Goal: Task Accomplishment & Management: Manage account settings

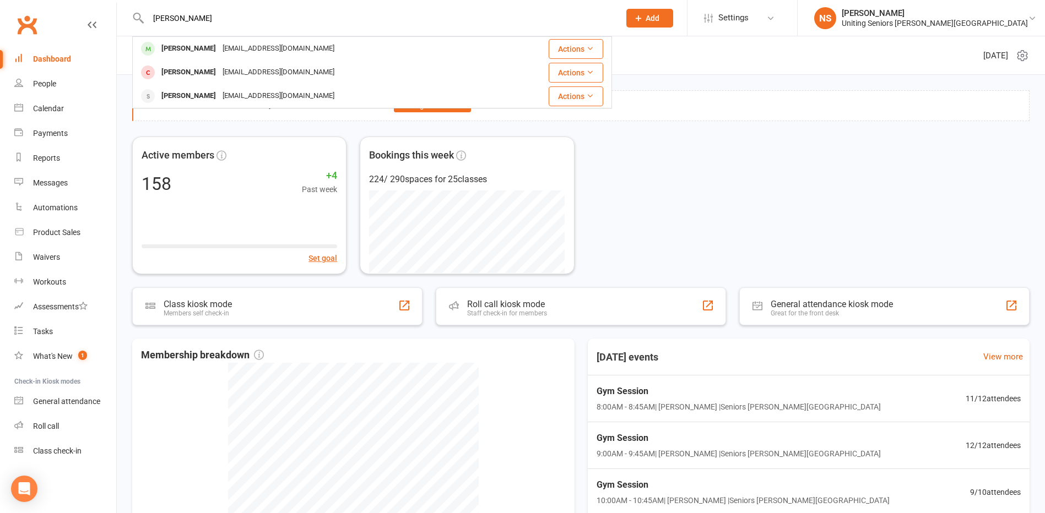
type input "[PERSON_NAME]"
click at [192, 46] on div "[PERSON_NAME]" at bounding box center [188, 49] width 61 height 16
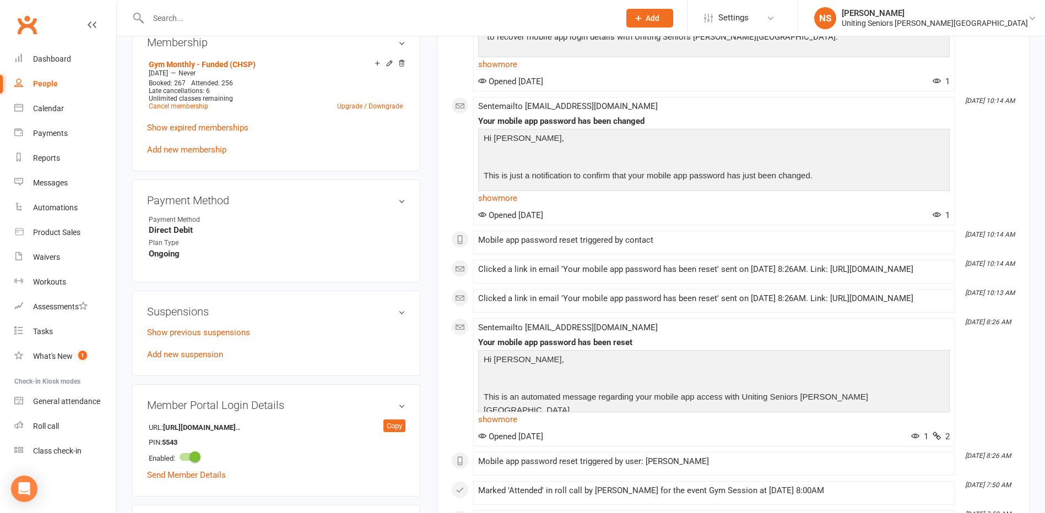
scroll to position [551, 0]
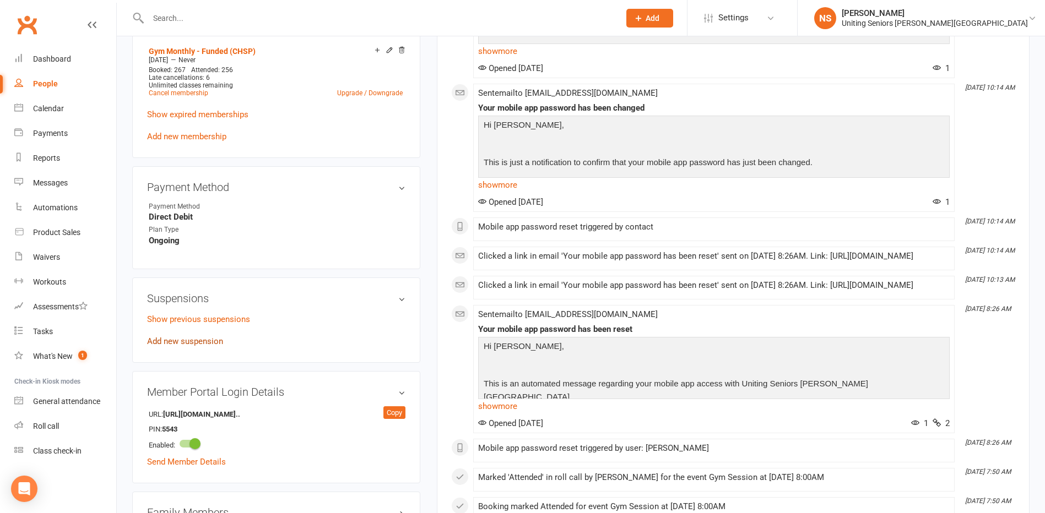
click at [174, 343] on link "Add new suspension" at bounding box center [185, 342] width 76 height 10
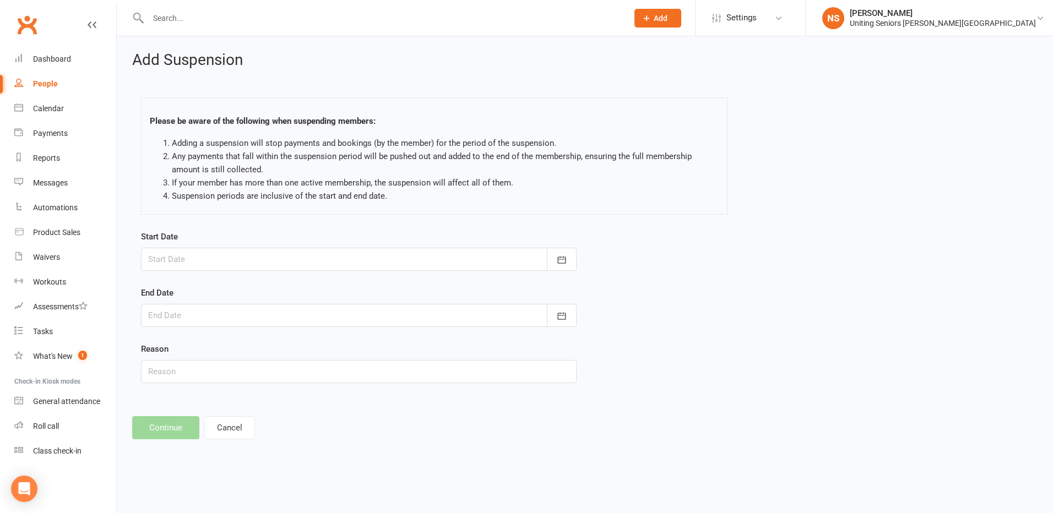
click at [187, 262] on div at bounding box center [359, 259] width 436 height 23
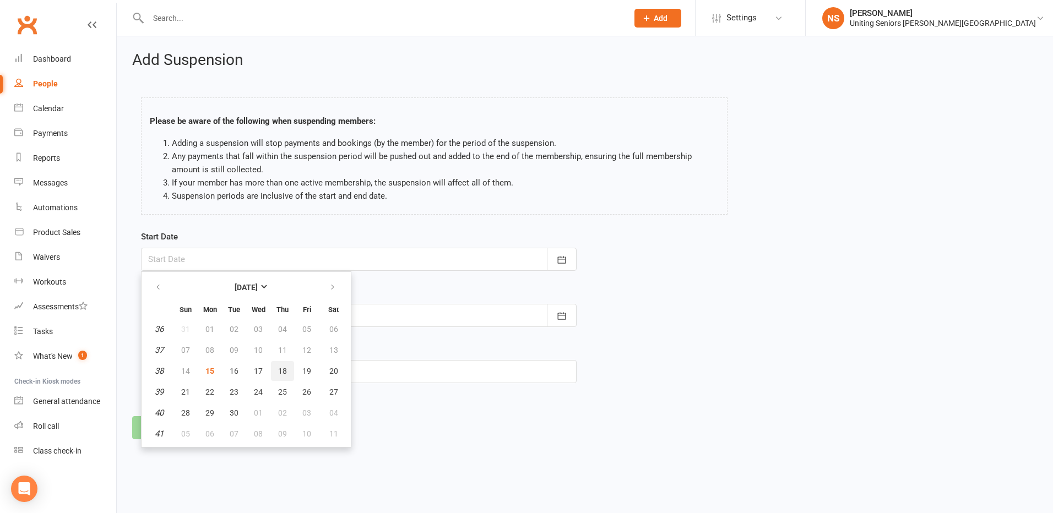
click at [284, 368] on span "18" at bounding box center [282, 371] width 9 height 9
type input "[DATE]"
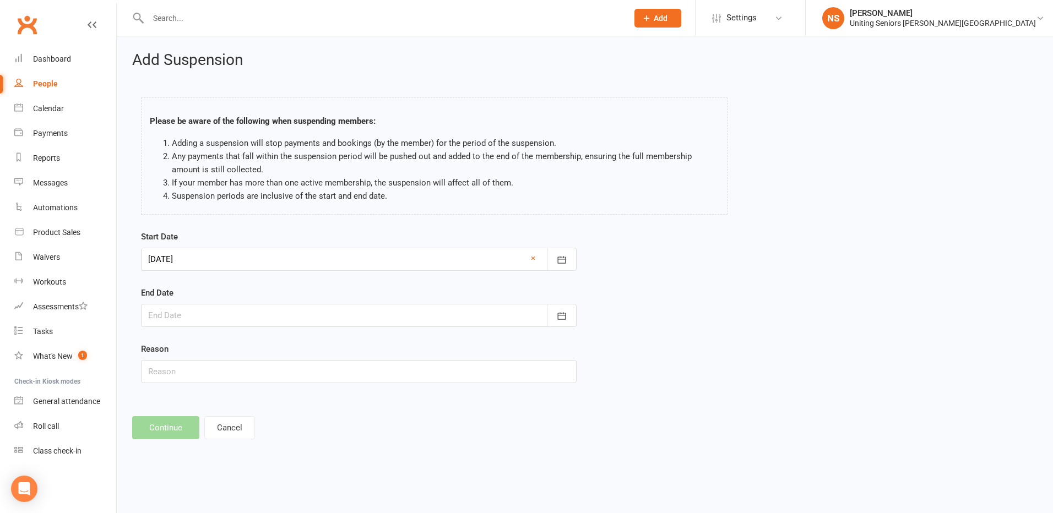
click at [209, 317] on div at bounding box center [359, 315] width 436 height 23
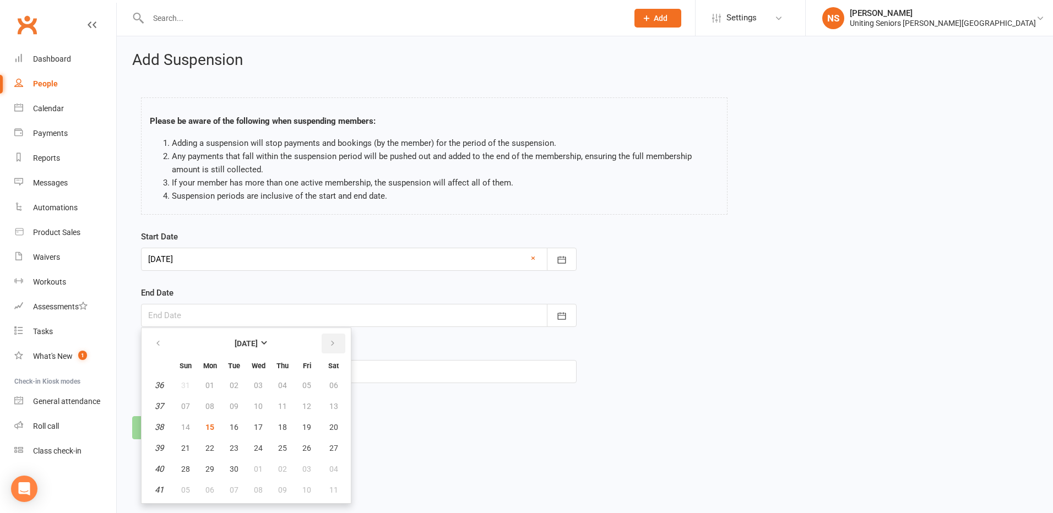
click at [327, 344] on button "button" at bounding box center [334, 344] width 24 height 20
click at [215, 410] on button "06" at bounding box center [209, 407] width 23 height 20
type input "[DATE]"
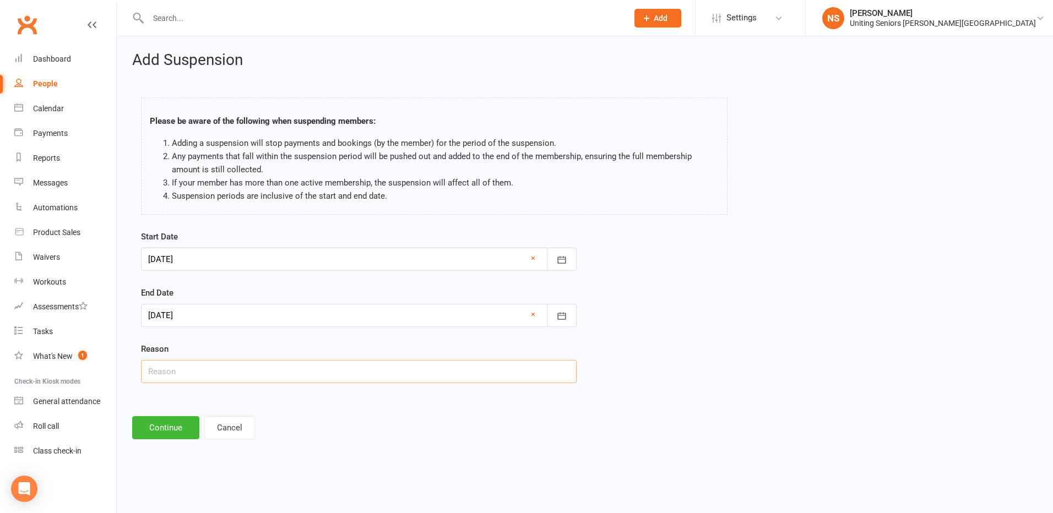
click at [192, 383] on input "text" at bounding box center [359, 371] width 436 height 23
type input "Client away"
click at [170, 431] on button "Continue" at bounding box center [165, 427] width 67 height 23
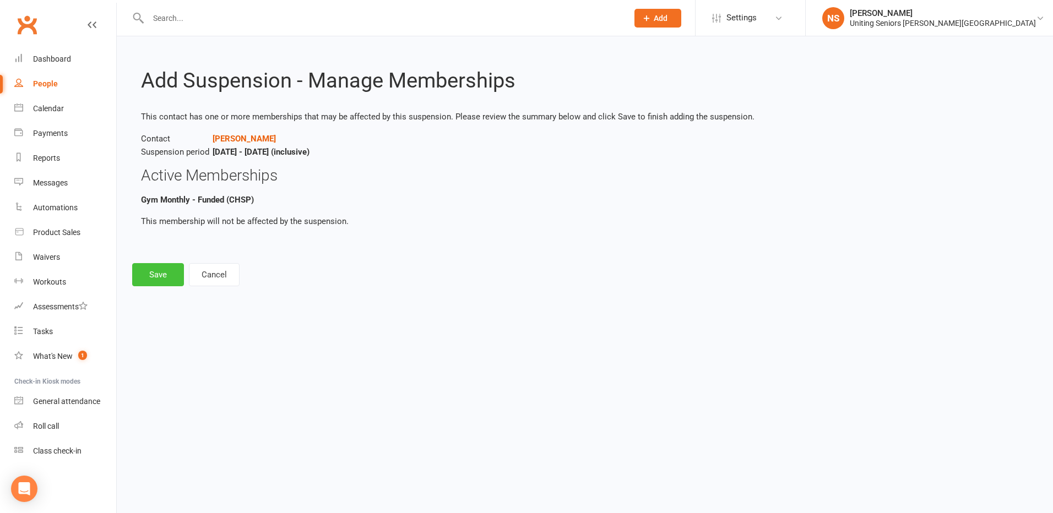
click at [164, 279] on button "Save" at bounding box center [158, 274] width 52 height 23
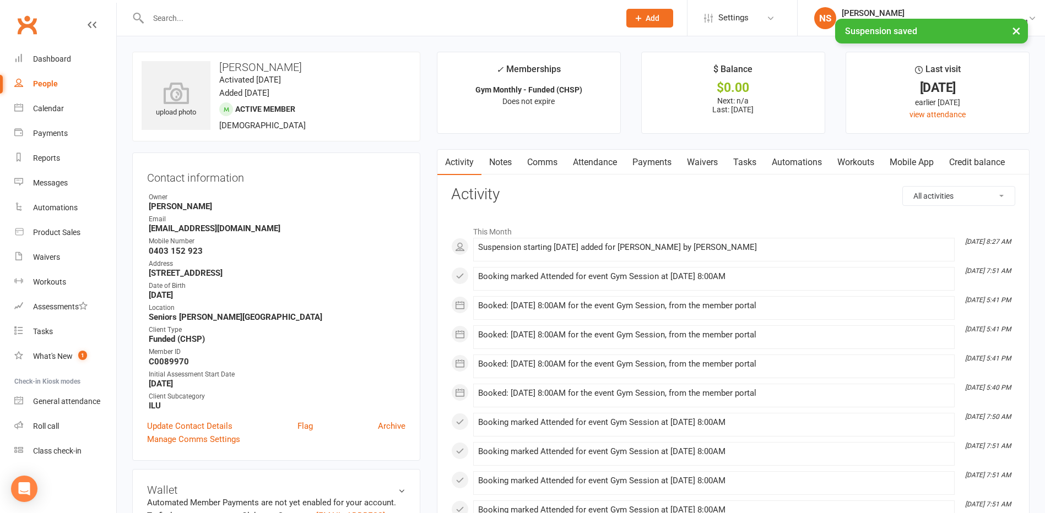
click at [167, 17] on input "text" at bounding box center [378, 17] width 467 height 15
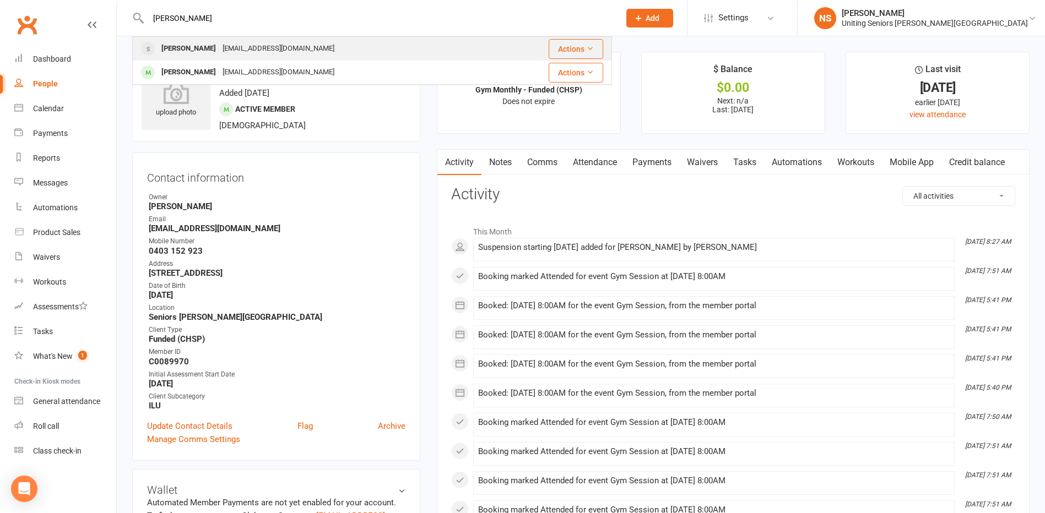
type input "[PERSON_NAME]"
click at [181, 50] on div "[PERSON_NAME]" at bounding box center [188, 49] width 61 height 16
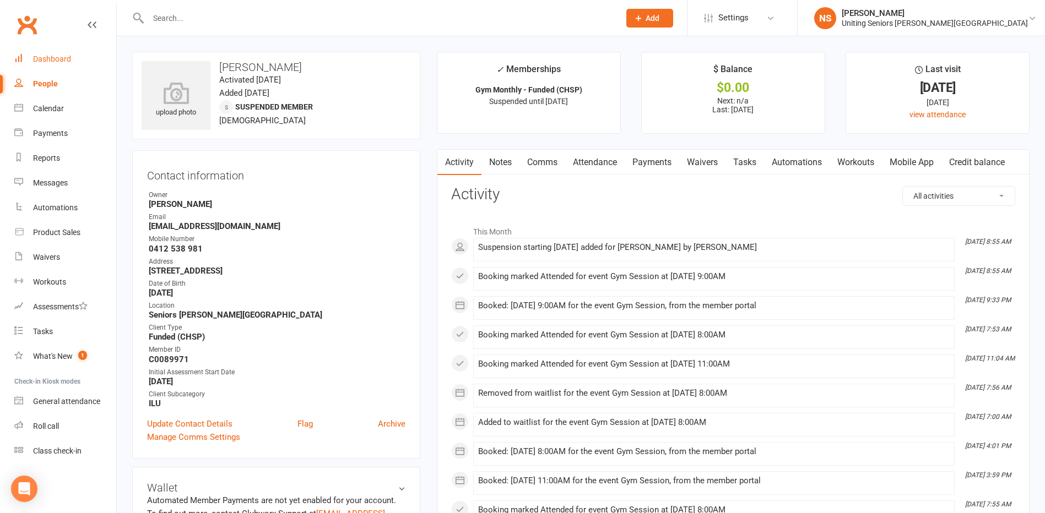
click at [44, 56] on div "Dashboard" at bounding box center [52, 59] width 38 height 9
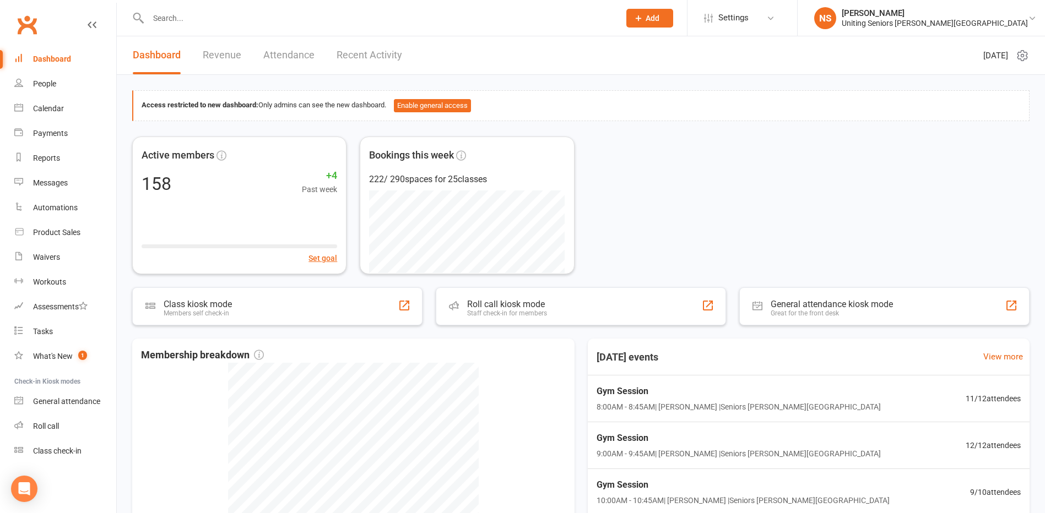
click at [676, 241] on div "Active members 158 +4 Past week Set goal Bookings this week 222 / 290 spaces fo…" at bounding box center [580, 206] width 897 height 138
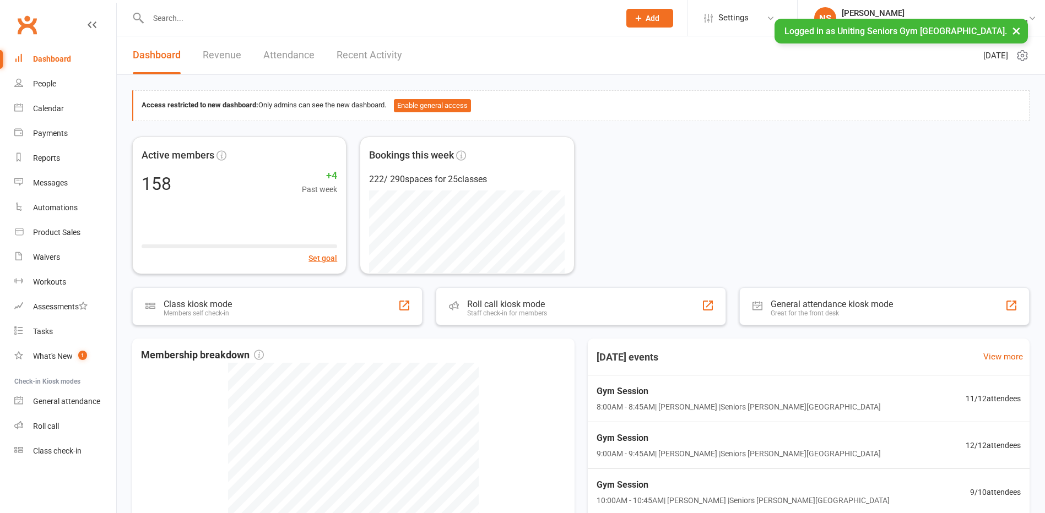
click at [201, 24] on input "text" at bounding box center [378, 17] width 467 height 15
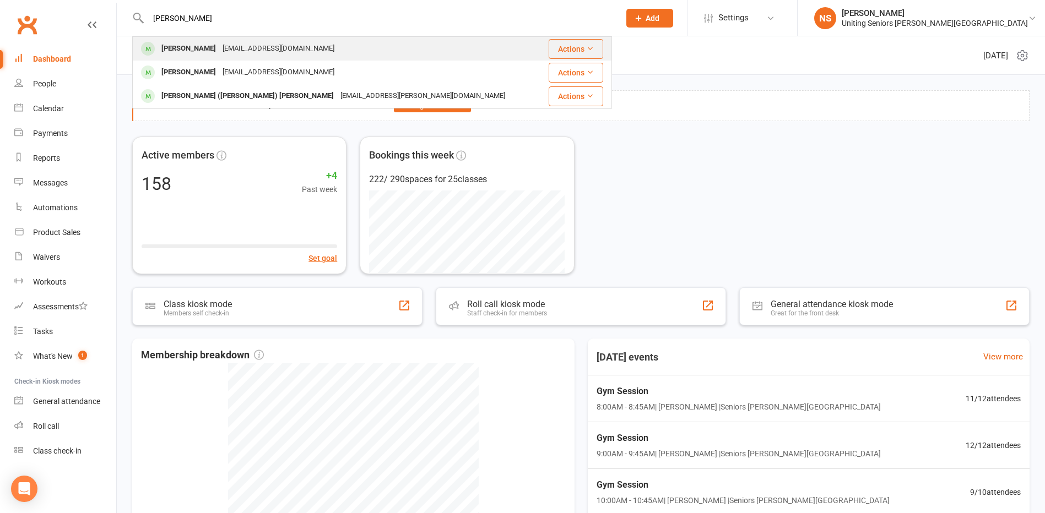
type input "[PERSON_NAME]"
click at [191, 47] on div "[PERSON_NAME]" at bounding box center [188, 49] width 61 height 16
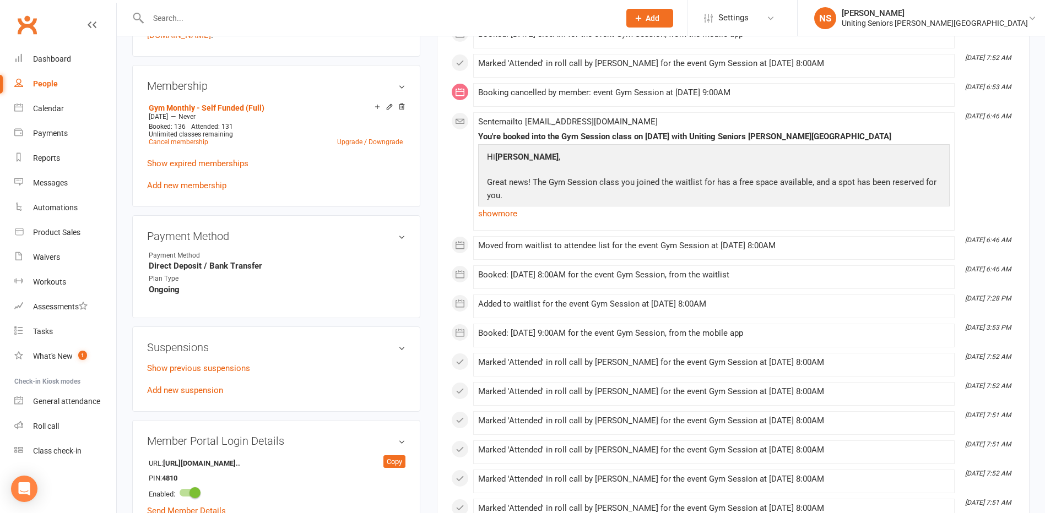
scroll to position [496, 0]
click at [191, 369] on link "Show previous suspensions" at bounding box center [198, 367] width 103 height 10
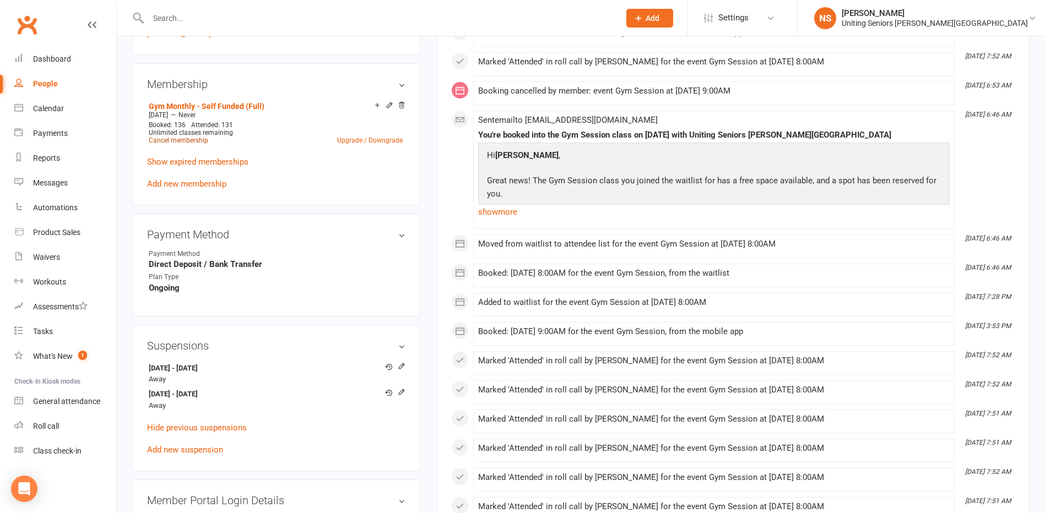
click at [174, 140] on link "Cancel membership" at bounding box center [178, 141] width 59 height 8
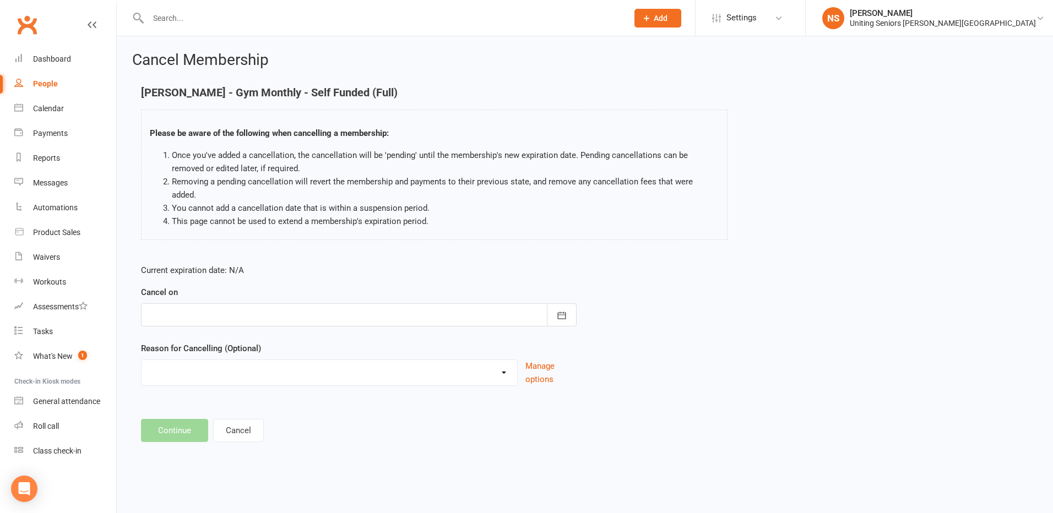
click at [264, 310] on div at bounding box center [359, 315] width 436 height 23
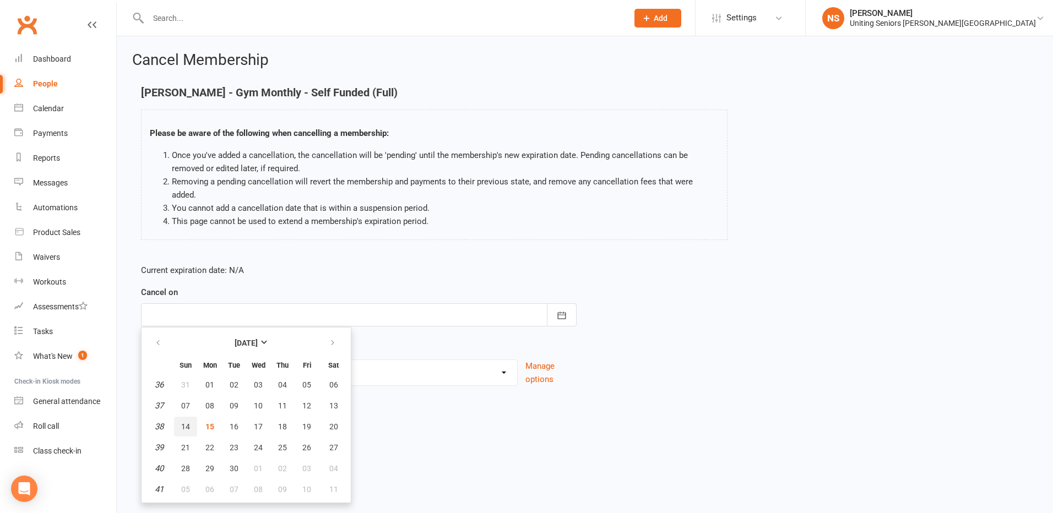
click at [185, 422] on span "14" at bounding box center [185, 426] width 9 height 9
type input "14 Sep 2025"
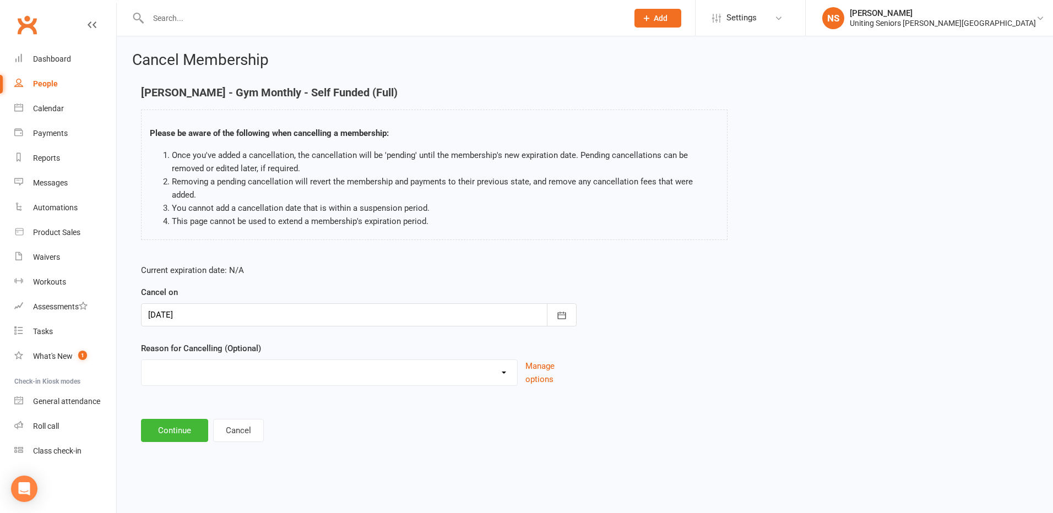
click at [172, 360] on select "Holiday Injury Other reason" at bounding box center [330, 371] width 376 height 22
select select "2"
click at [142, 360] on select "Holiday Injury Other reason" at bounding box center [330, 371] width 376 height 22
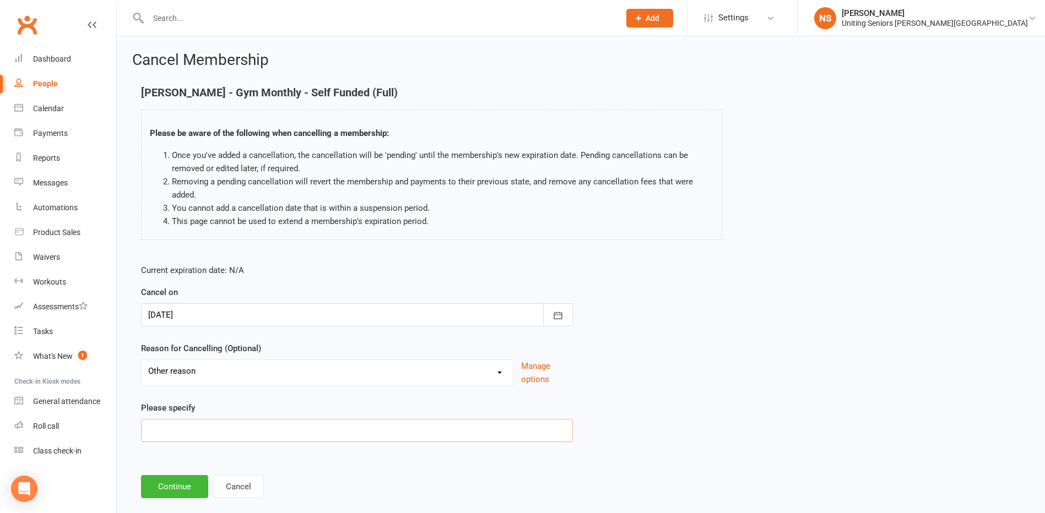
click at [162, 426] on input at bounding box center [357, 430] width 432 height 23
type input "Medical leave - unknown return date"
click at [158, 315] on div at bounding box center [357, 315] width 432 height 23
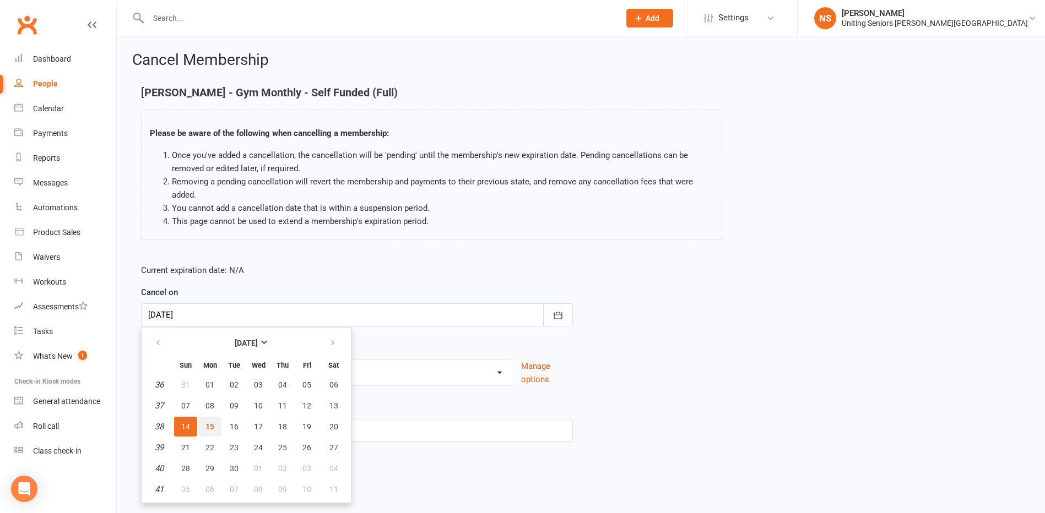
click at [208, 427] on span "15" at bounding box center [209, 426] width 9 height 9
type input "[DATE]"
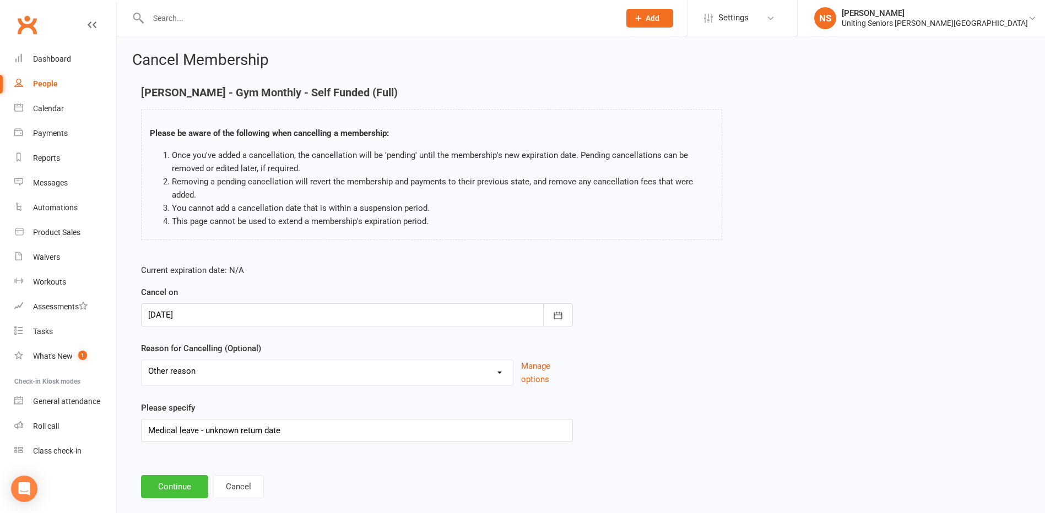
click at [181, 495] on button "Continue" at bounding box center [174, 486] width 67 height 23
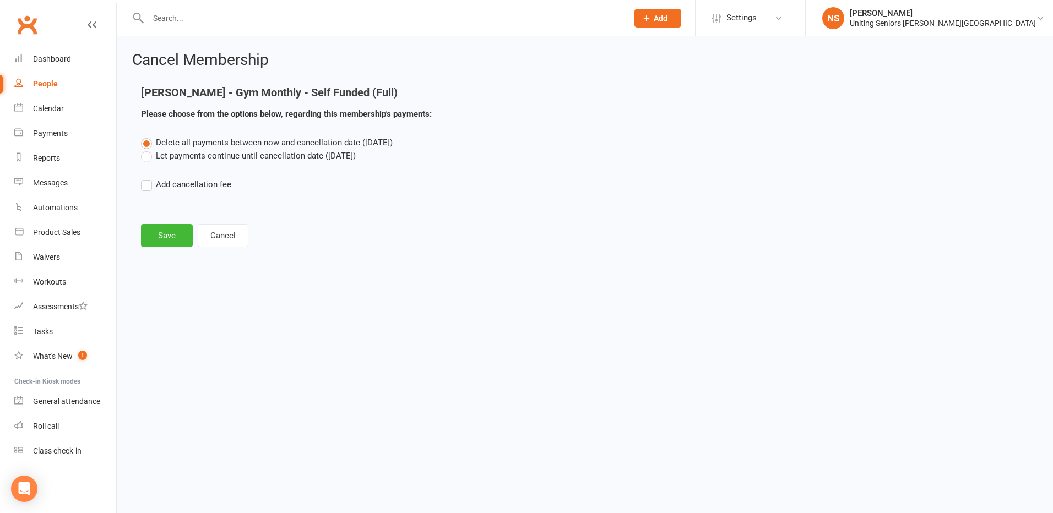
click at [156, 221] on main "Meg Stuart - Gym Monthly - Self Funded (Full) Please choose from the options be…" at bounding box center [585, 166] width 906 height 161
click at [155, 233] on button "Save" at bounding box center [167, 235] width 52 height 23
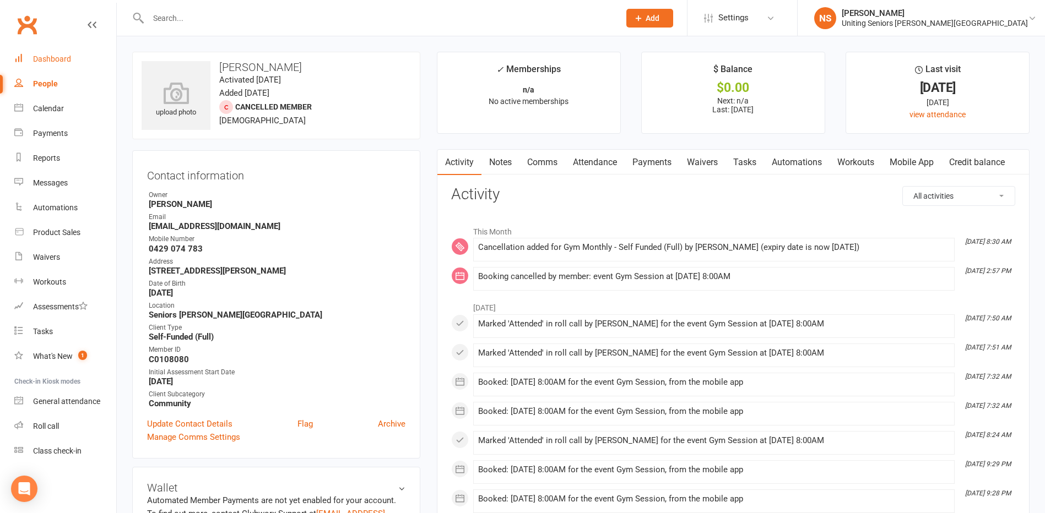
click at [61, 56] on div "Dashboard" at bounding box center [52, 59] width 38 height 9
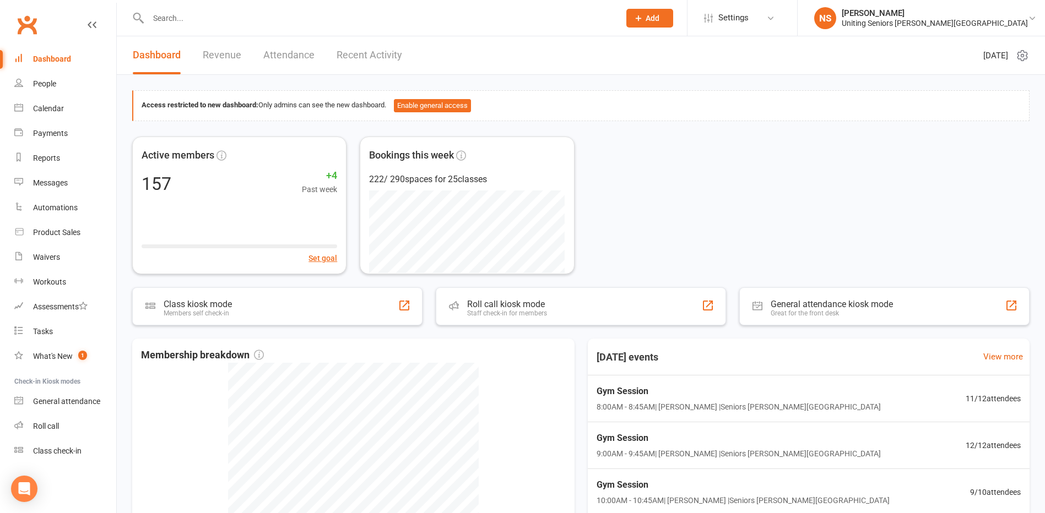
click at [223, 14] on input "text" at bounding box center [378, 17] width 467 height 15
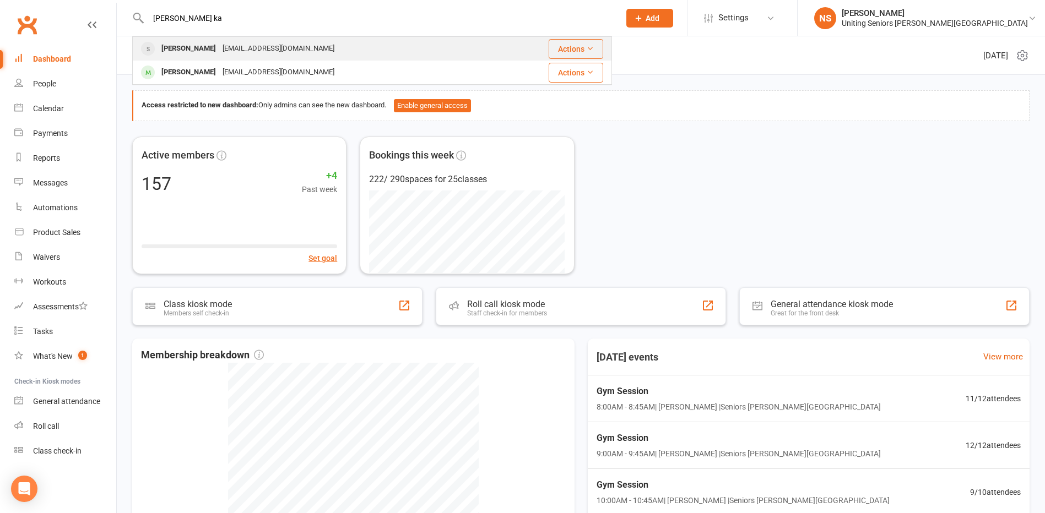
type input "rashmin ka"
click at [190, 53] on div "[PERSON_NAME]" at bounding box center [188, 49] width 61 height 16
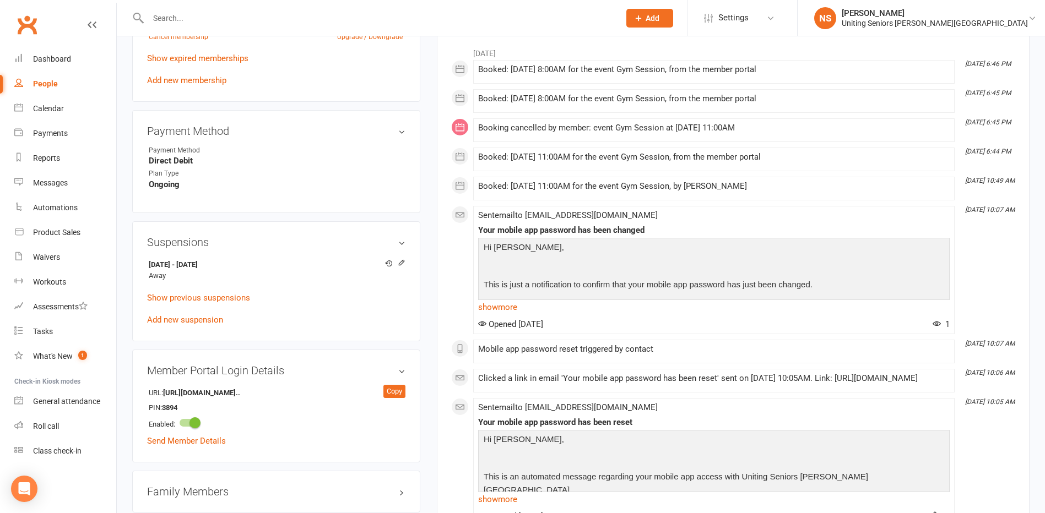
scroll to position [606, 0]
drag, startPoint x: 52, startPoint y: 104, endPoint x: 108, endPoint y: 122, distance: 58.9
click at [52, 105] on div "Calendar" at bounding box center [48, 108] width 31 height 9
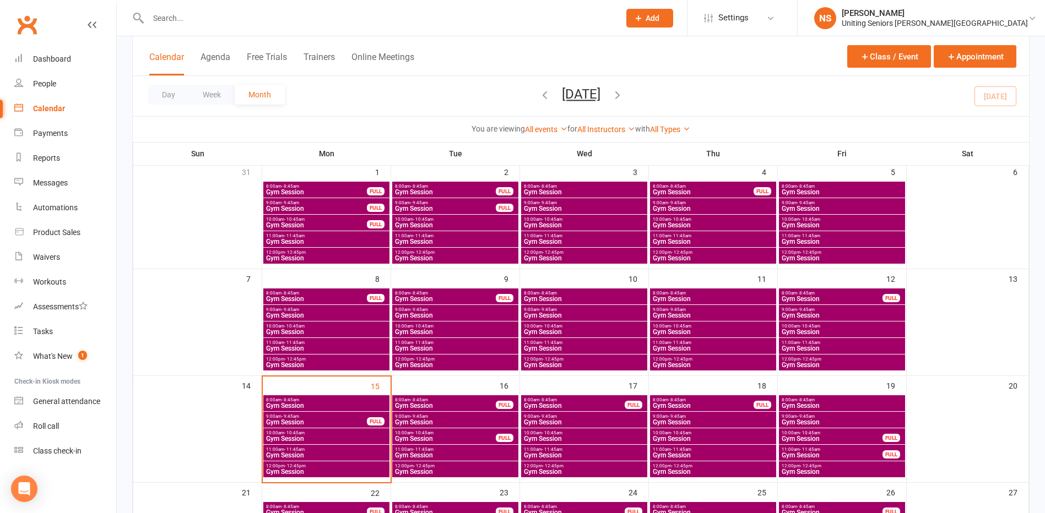
scroll to position [110, 0]
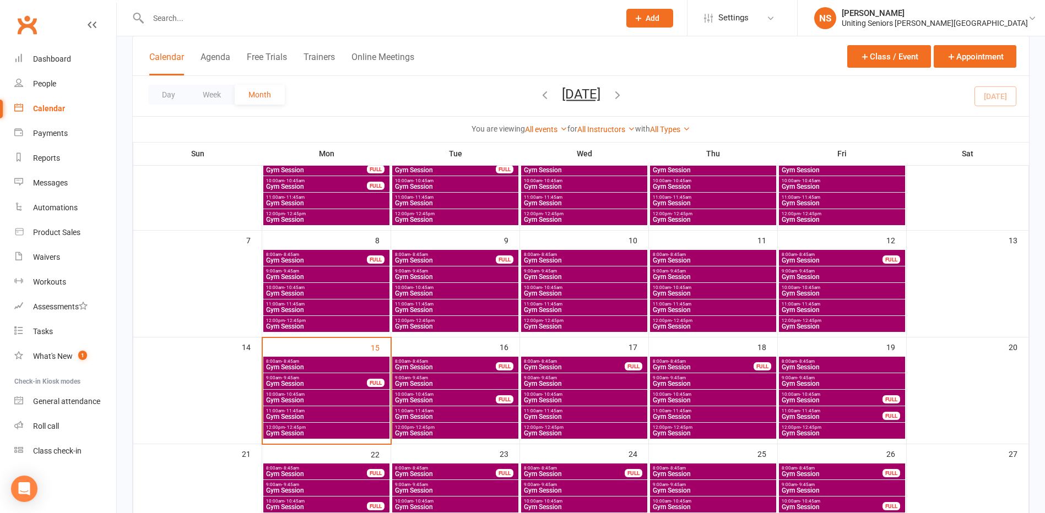
click at [413, 367] on span "Gym Session" at bounding box center [445, 367] width 102 height 7
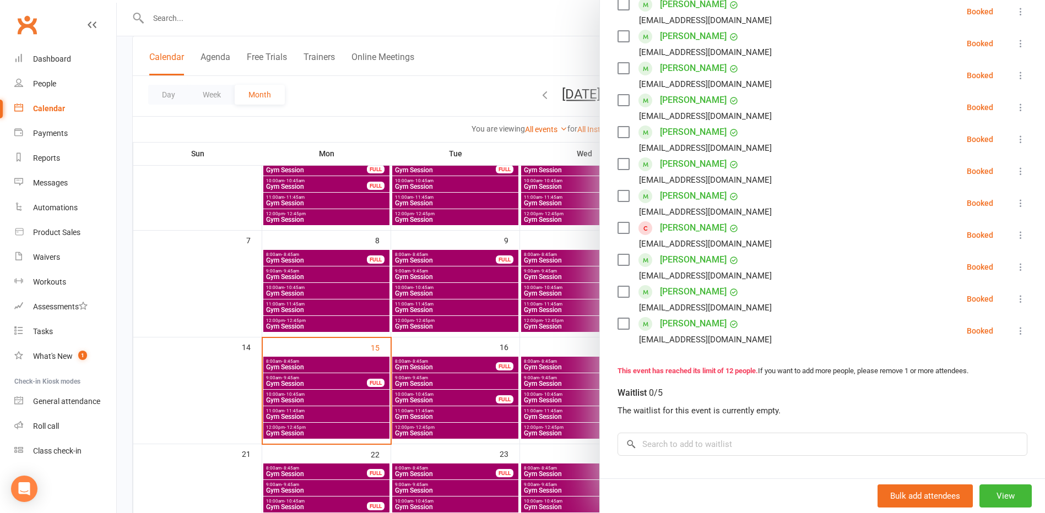
scroll to position [331, 0]
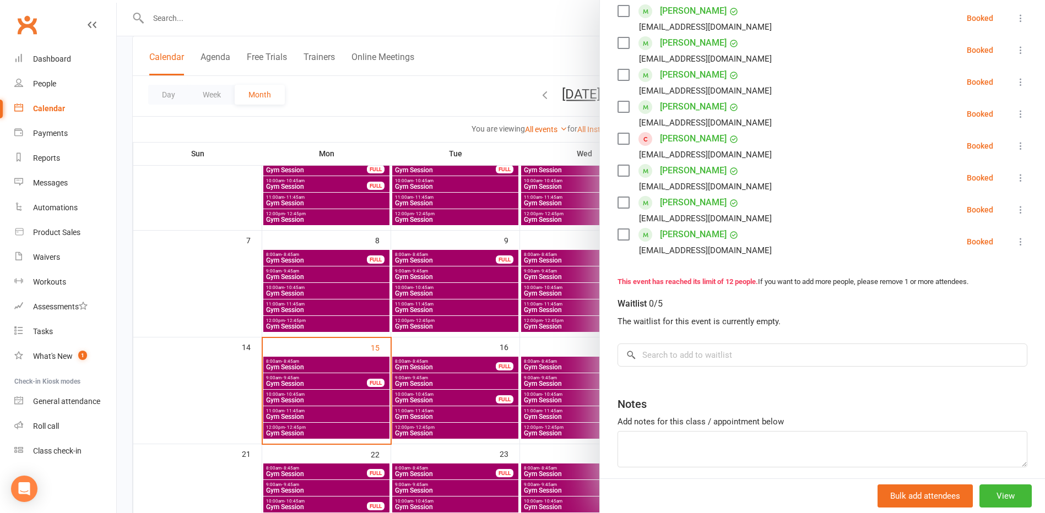
click at [1015, 147] on icon at bounding box center [1020, 145] width 11 height 11
click at [950, 185] on link "Remove" at bounding box center [967, 189] width 118 height 22
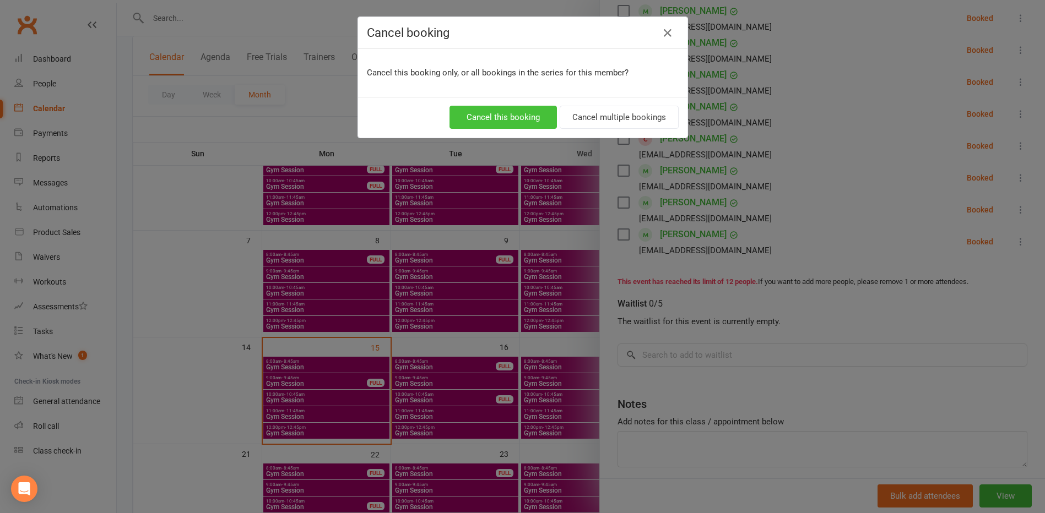
click at [515, 116] on button "Cancel this booking" at bounding box center [502, 117] width 107 height 23
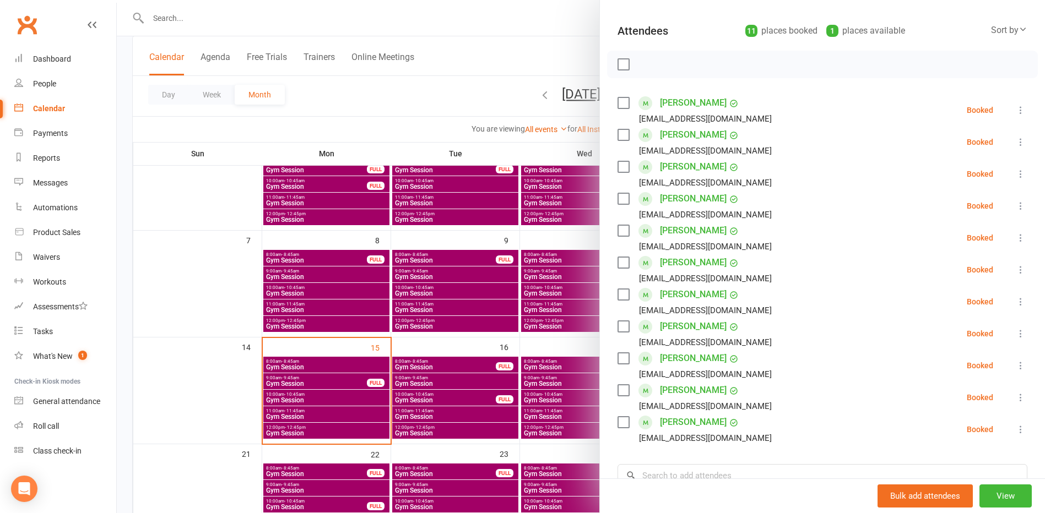
scroll to position [110, 0]
click at [217, 216] on div at bounding box center [581, 256] width 928 height 513
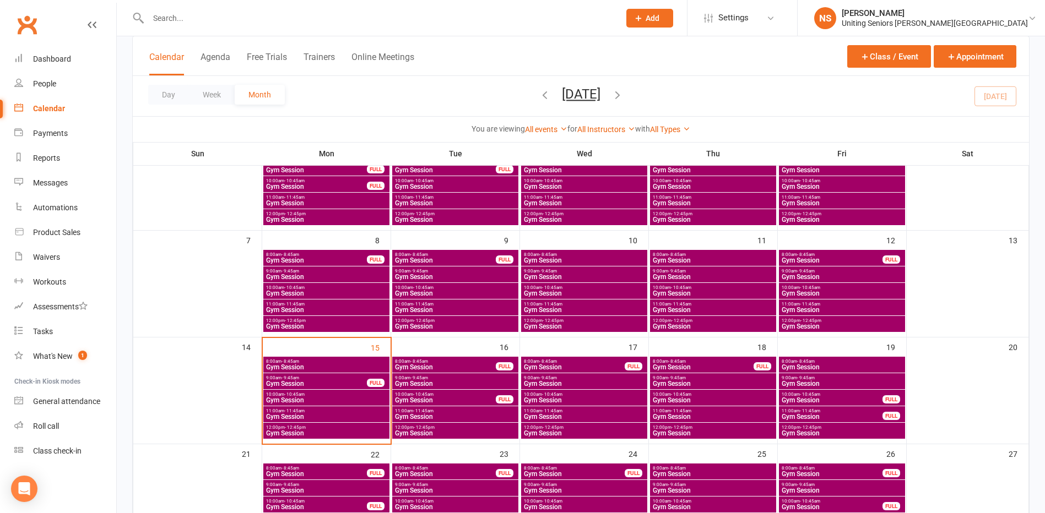
click at [172, 21] on input "text" at bounding box center [378, 17] width 467 height 15
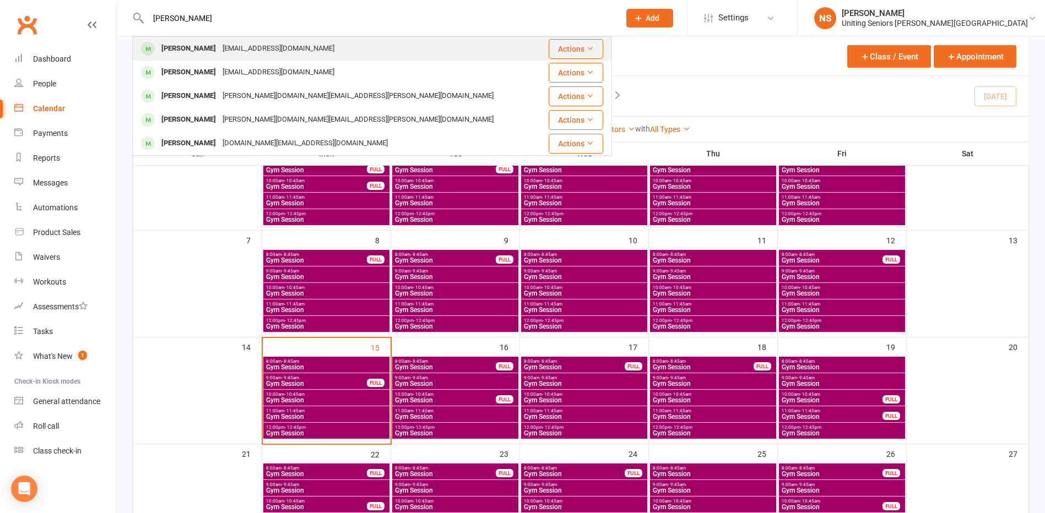
type input "susan west"
click at [197, 57] on div "Susan West suesuegwest@gmail.com" at bounding box center [337, 48] width 408 height 23
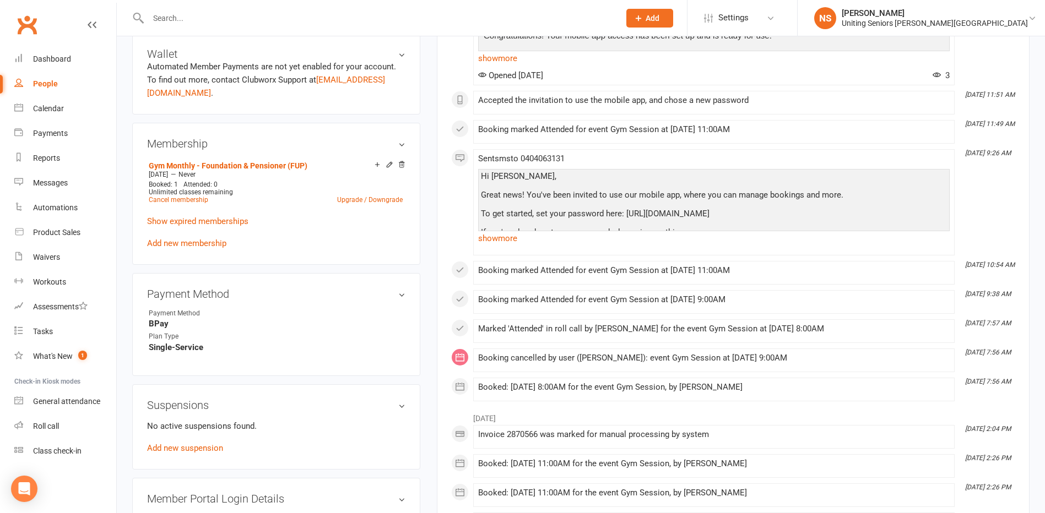
scroll to position [441, 0]
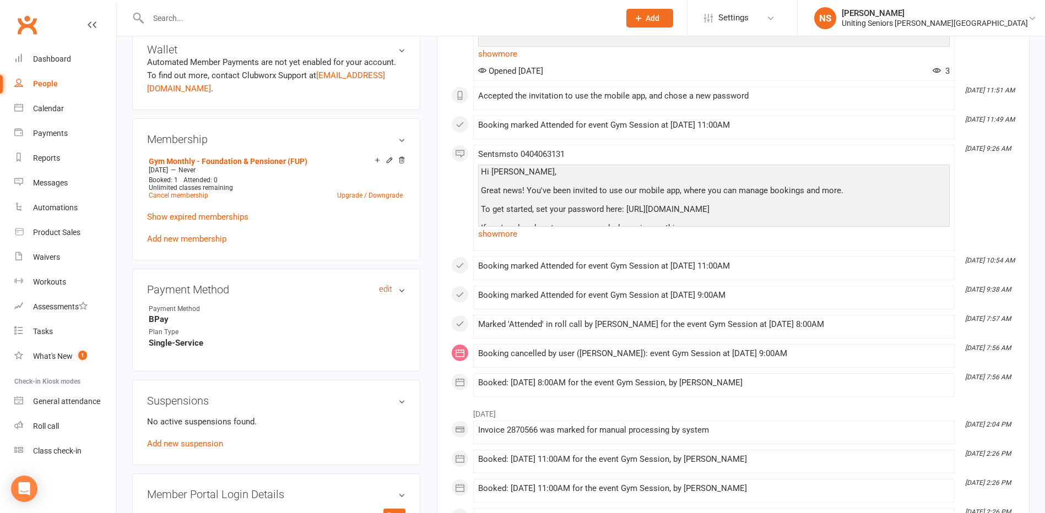
click at [383, 288] on link "edit" at bounding box center [385, 289] width 13 height 9
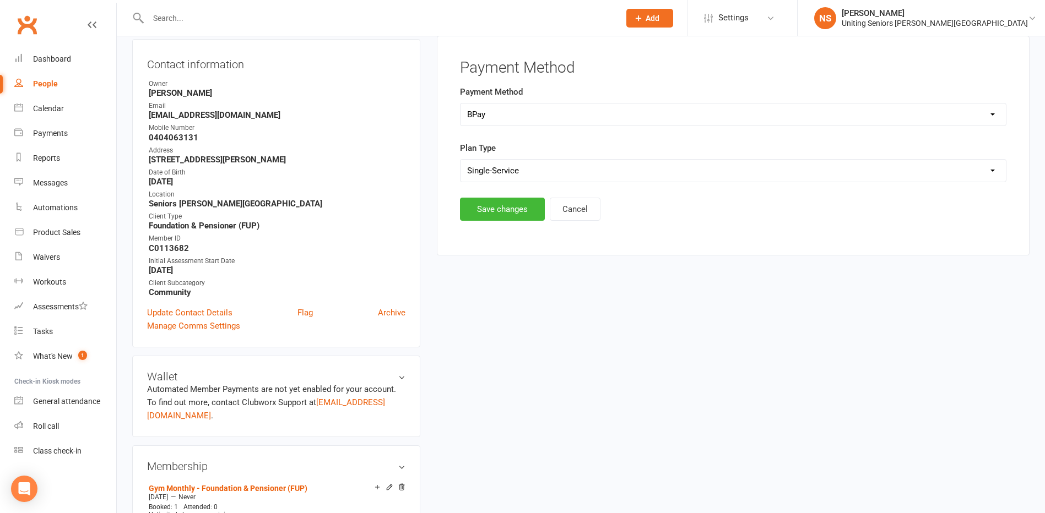
scroll to position [94, 0]
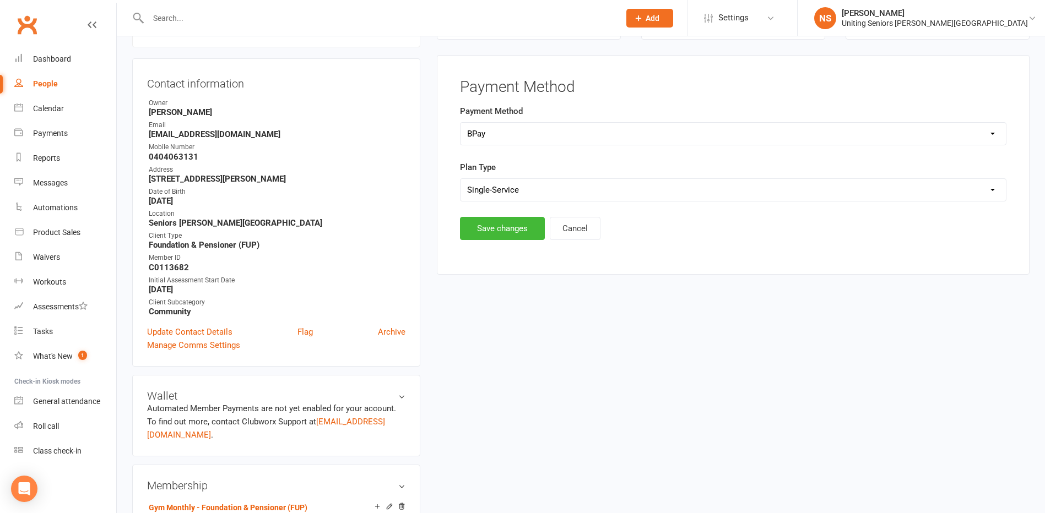
click at [479, 193] on select "Select Ongoing Single-Service" at bounding box center [732, 190] width 545 height 22
select select "Ongoing"
click at [460, 179] on select "Select Ongoing Single-Service" at bounding box center [732, 190] width 545 height 22
click at [493, 232] on button "Save changes" at bounding box center [502, 228] width 85 height 23
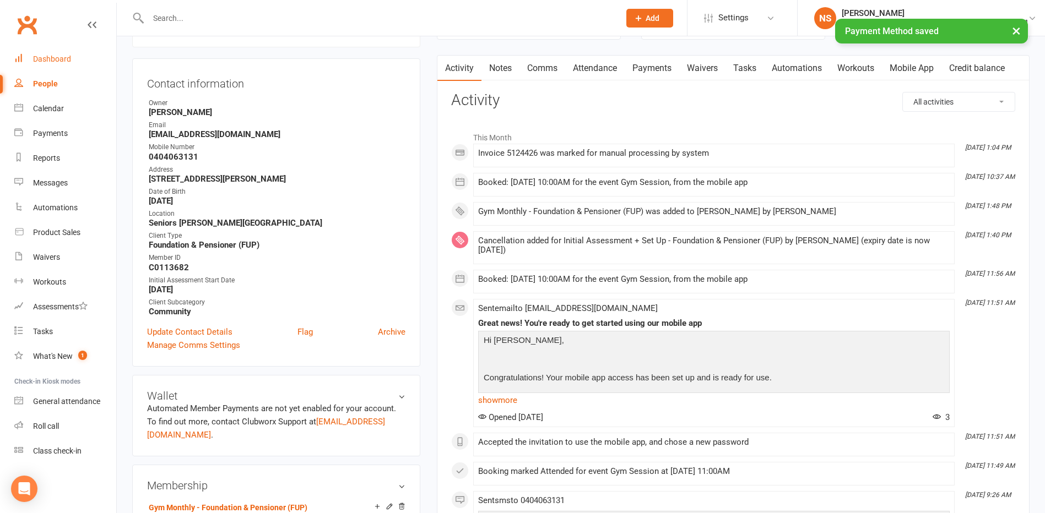
click at [64, 62] on div "Dashboard" at bounding box center [52, 59] width 38 height 9
